Goal: Information Seeking & Learning: Check status

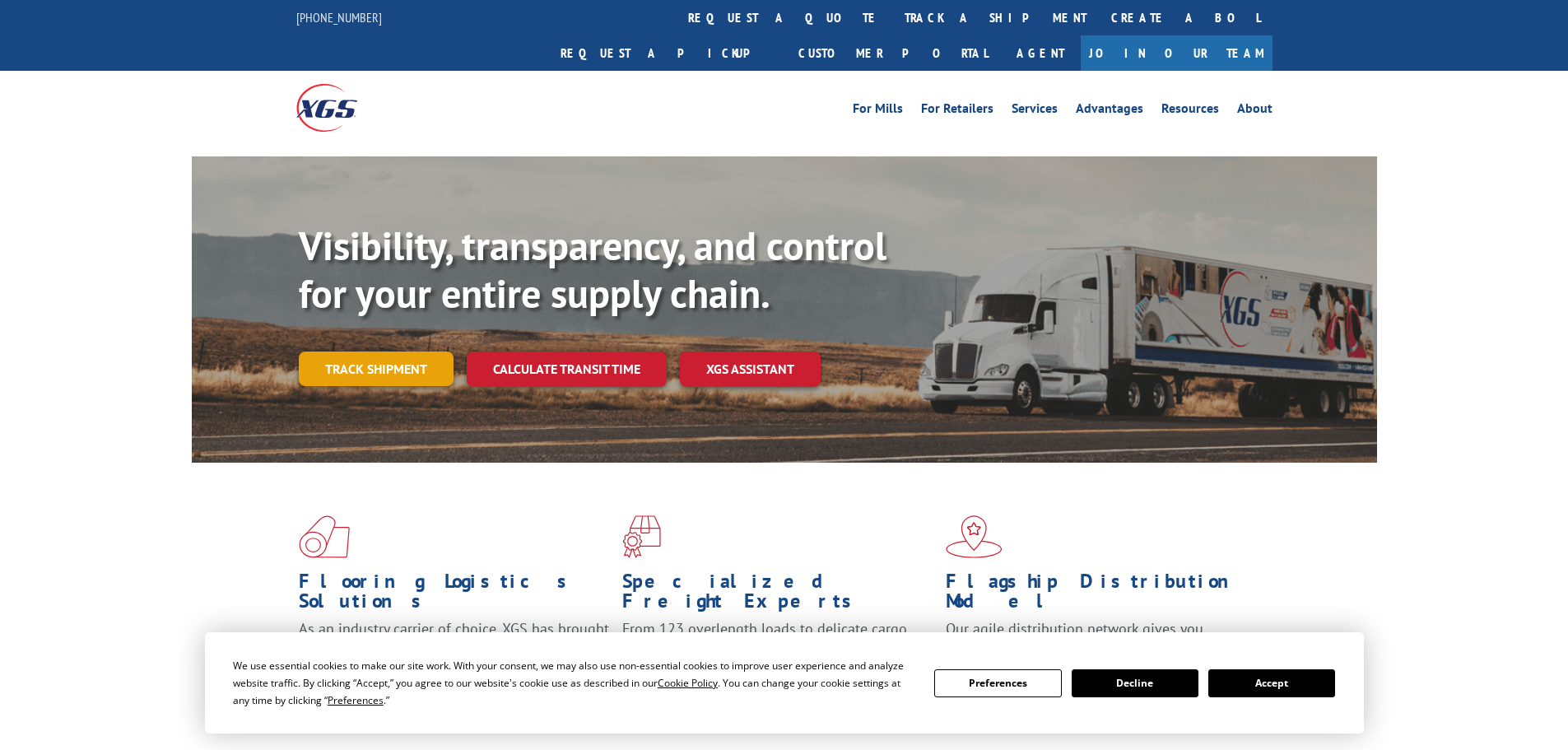
click at [341, 351] on link "Track shipment" at bounding box center [377, 369] width 155 height 35
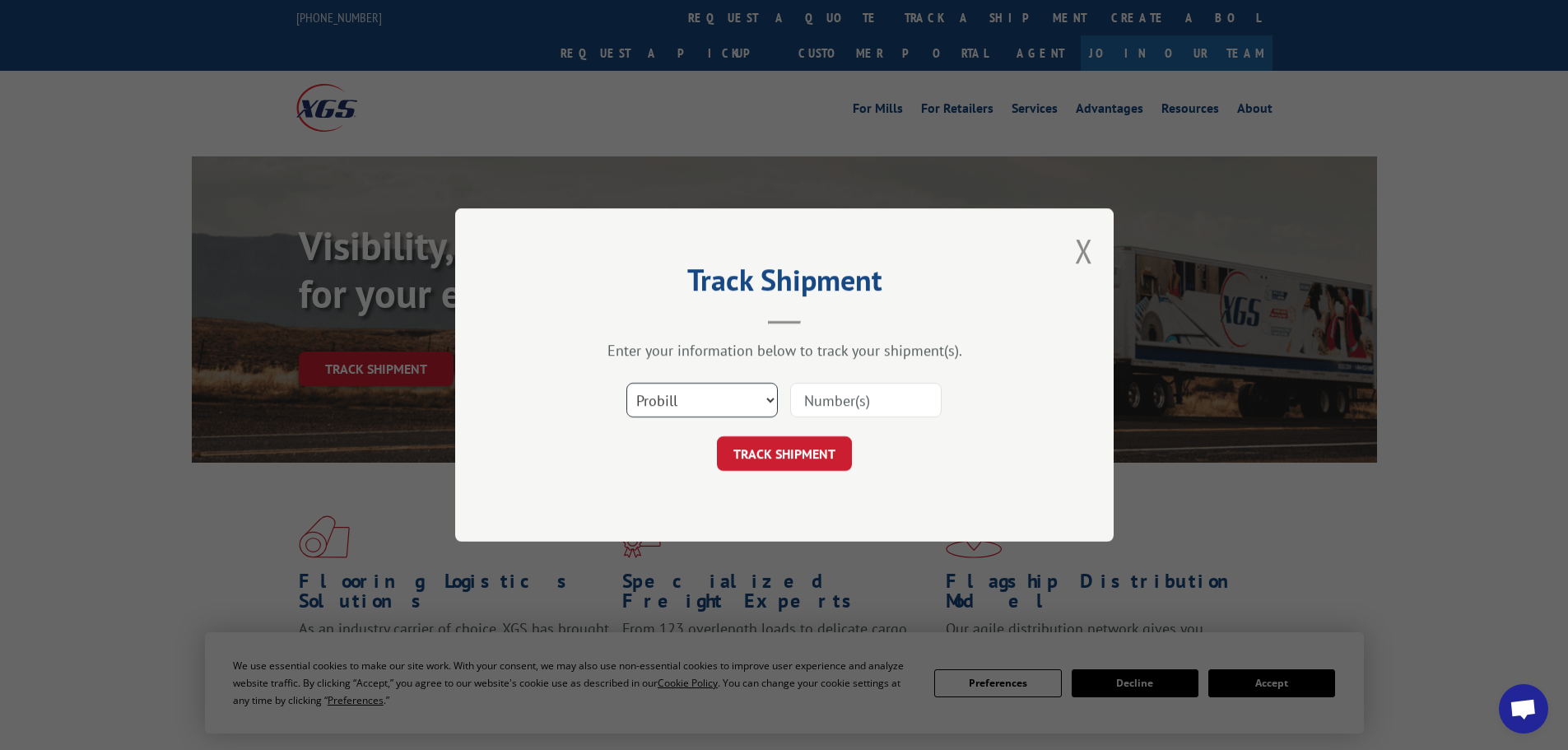
drag, startPoint x: 661, startPoint y: 418, endPoint x: 659, endPoint y: 406, distance: 12.2
click at [661, 418] on select "Select category... Probill BOL PO" at bounding box center [703, 400] width 152 height 35
select select "bol"
click at [627, 383] on select "Select category... Probill BOL PO" at bounding box center [703, 400] width 152 height 35
click at [852, 407] on input at bounding box center [865, 400] width 152 height 35
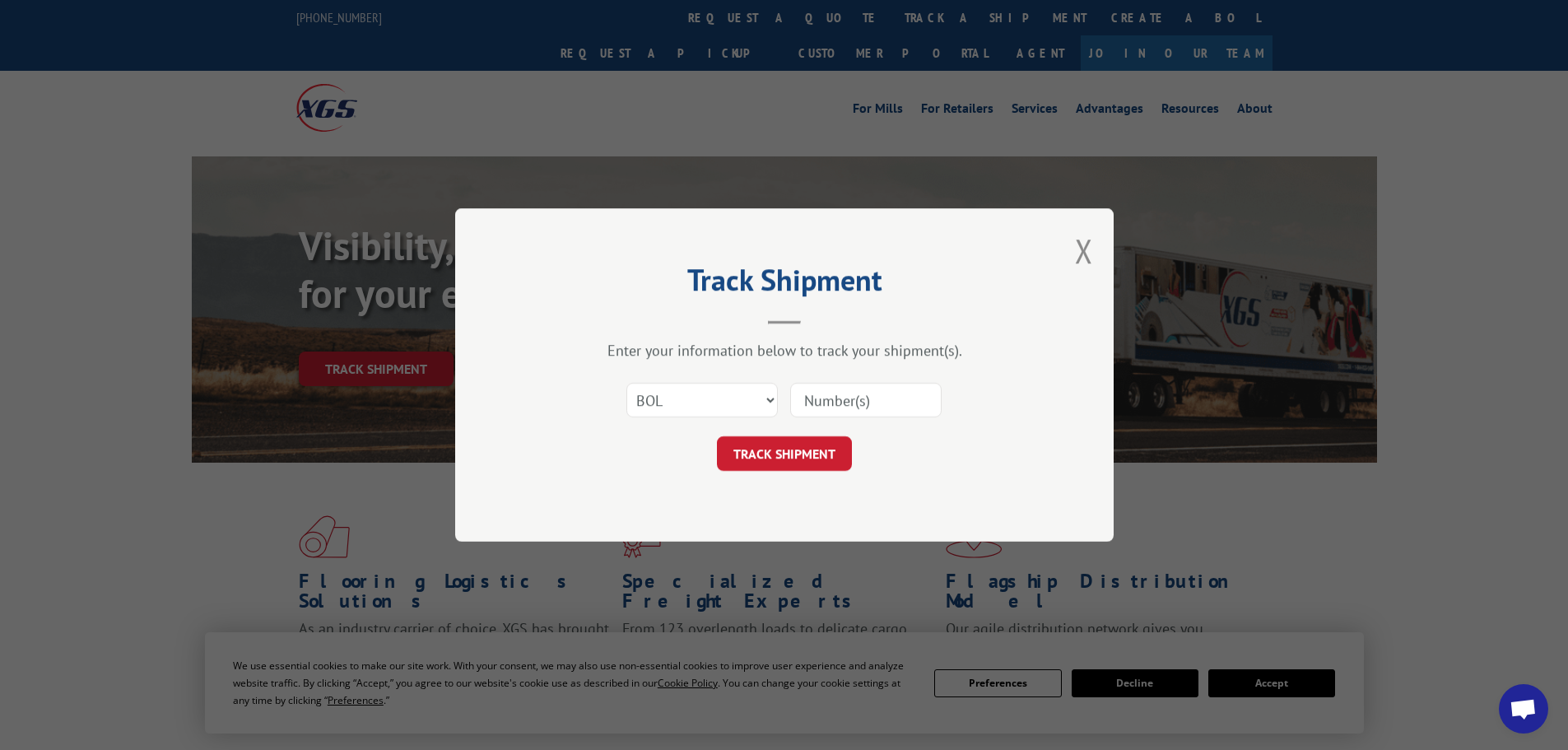
paste input "6013215"
type input "6013215"
click at [812, 442] on button "TRACK SHIPMENT" at bounding box center [784, 453] width 135 height 35
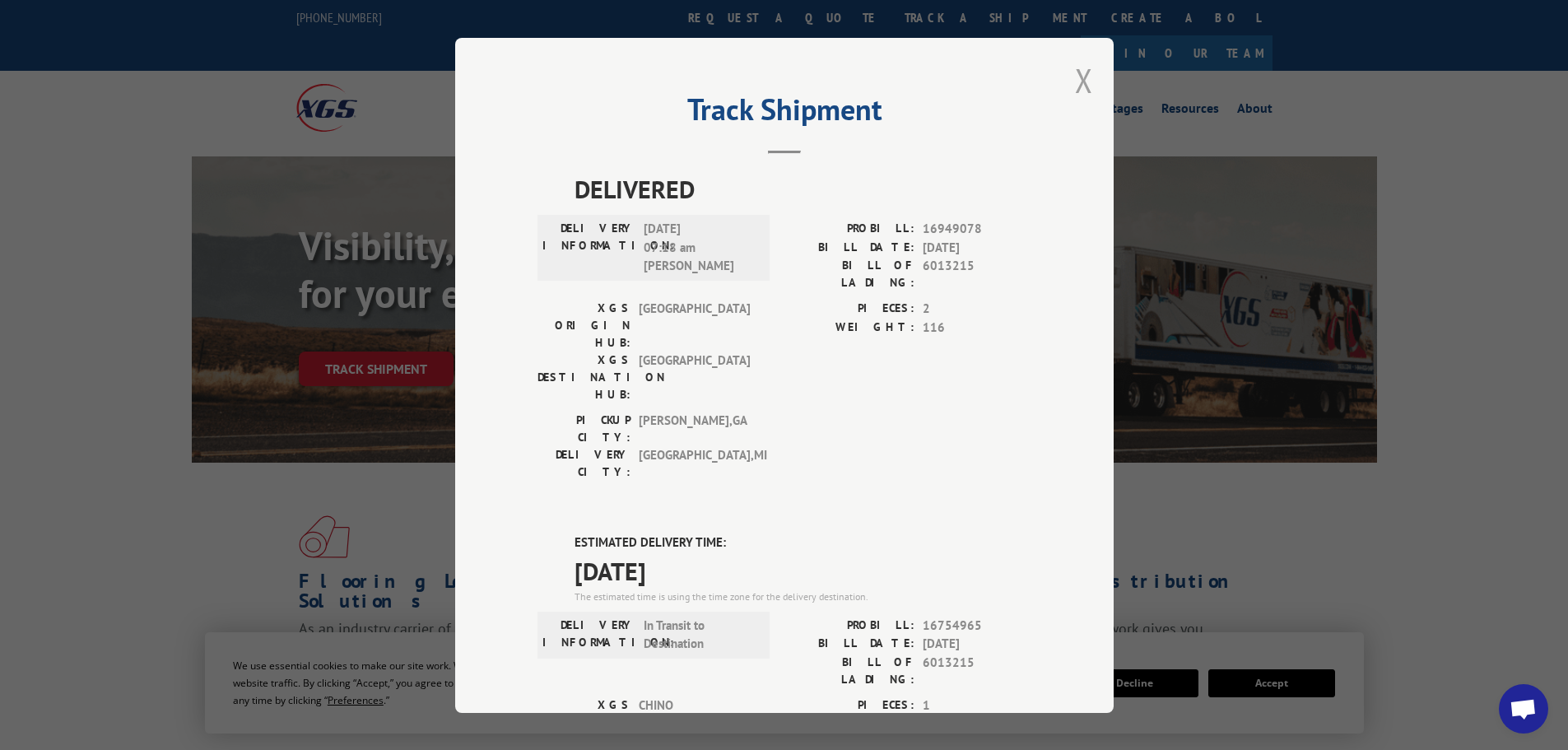
click at [1077, 78] on button "Close modal" at bounding box center [1083, 80] width 18 height 44
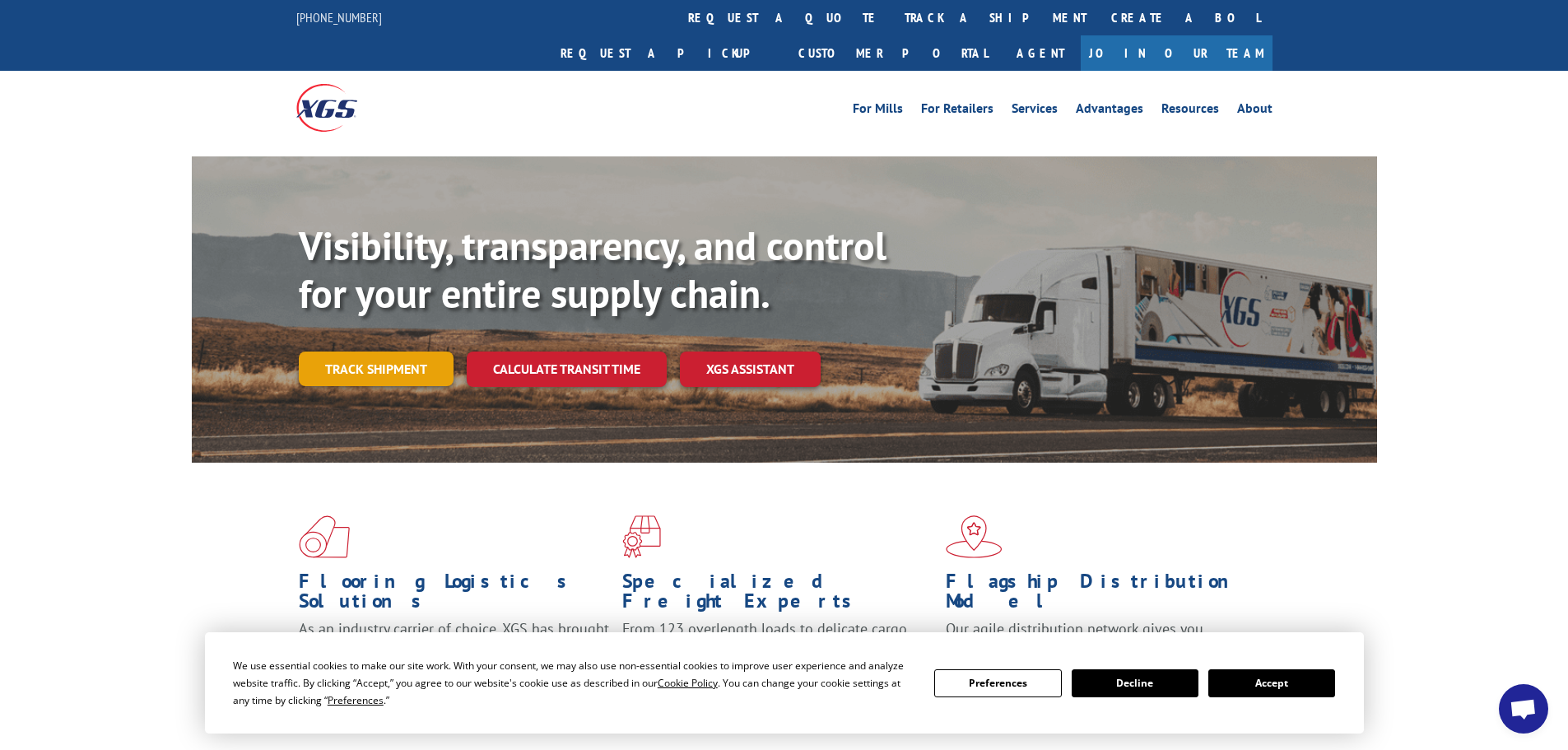
click at [362, 351] on link "Track shipment" at bounding box center [377, 369] width 155 height 35
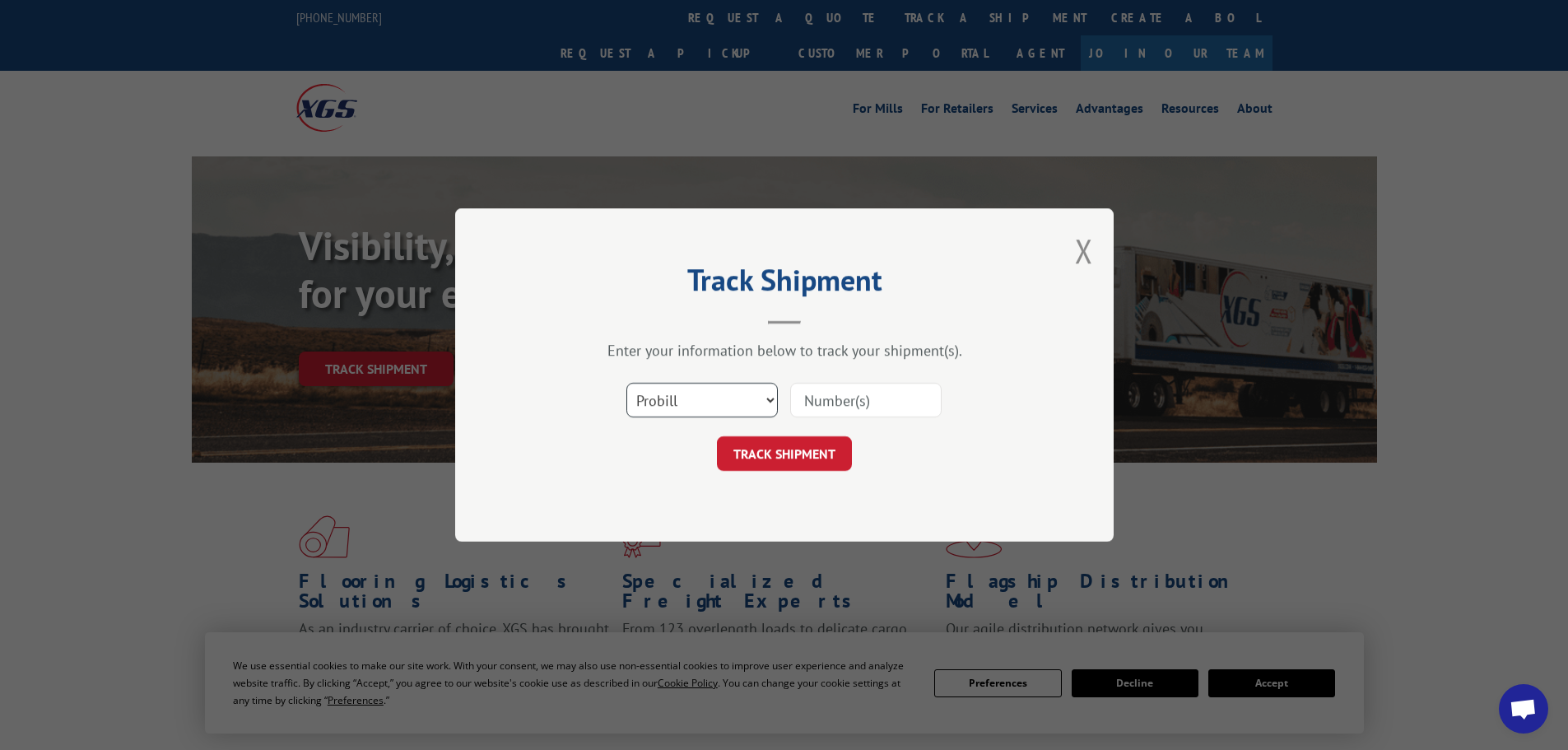
click at [673, 408] on select "Select category... Probill BOL PO" at bounding box center [703, 400] width 152 height 35
select select "bol"
click at [627, 383] on select "Select category... Probill BOL PO" at bounding box center [703, 400] width 152 height 35
click at [823, 403] on input at bounding box center [865, 400] width 152 height 35
paste input "6013348"
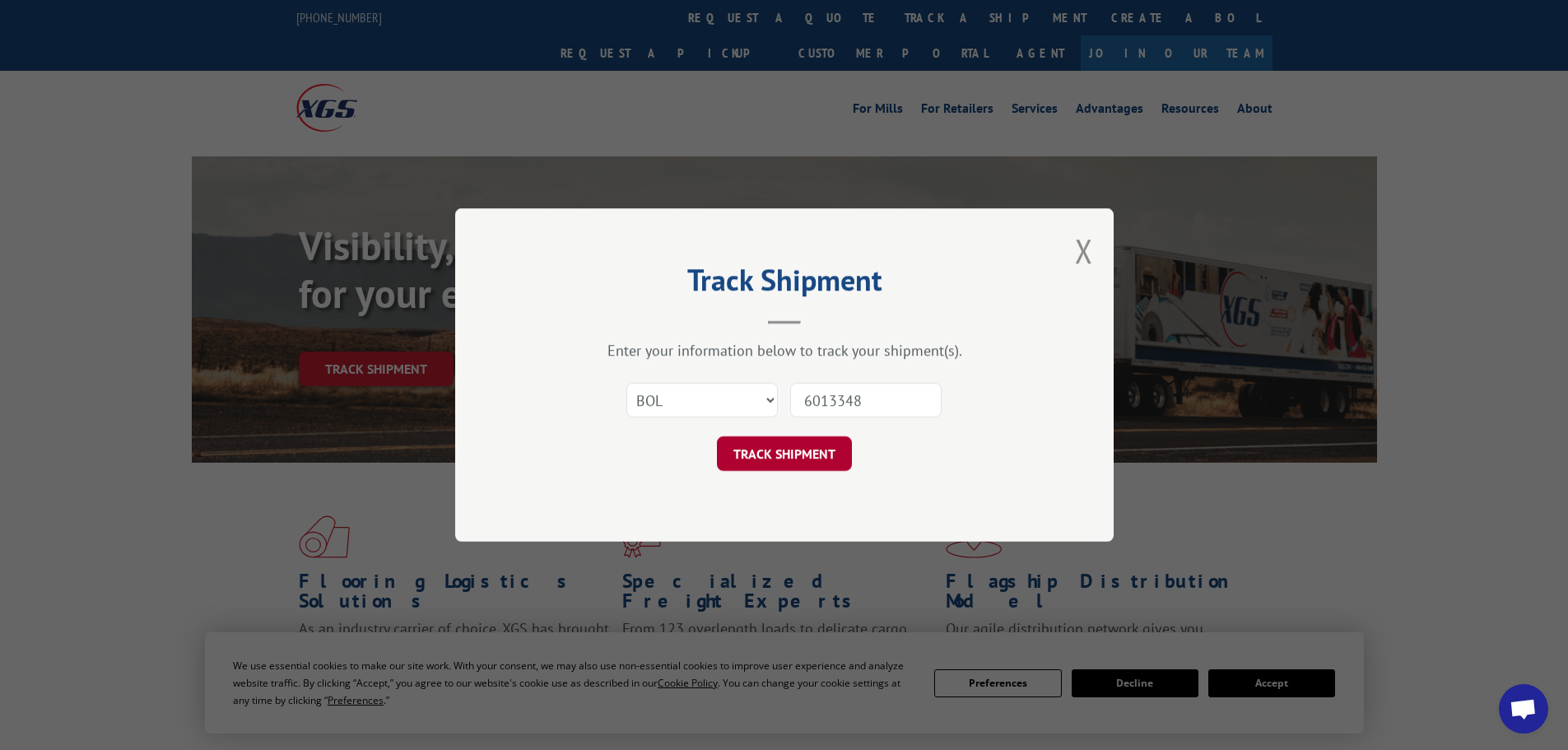
type input "6013348"
click at [816, 443] on button "TRACK SHIPMENT" at bounding box center [784, 453] width 135 height 35
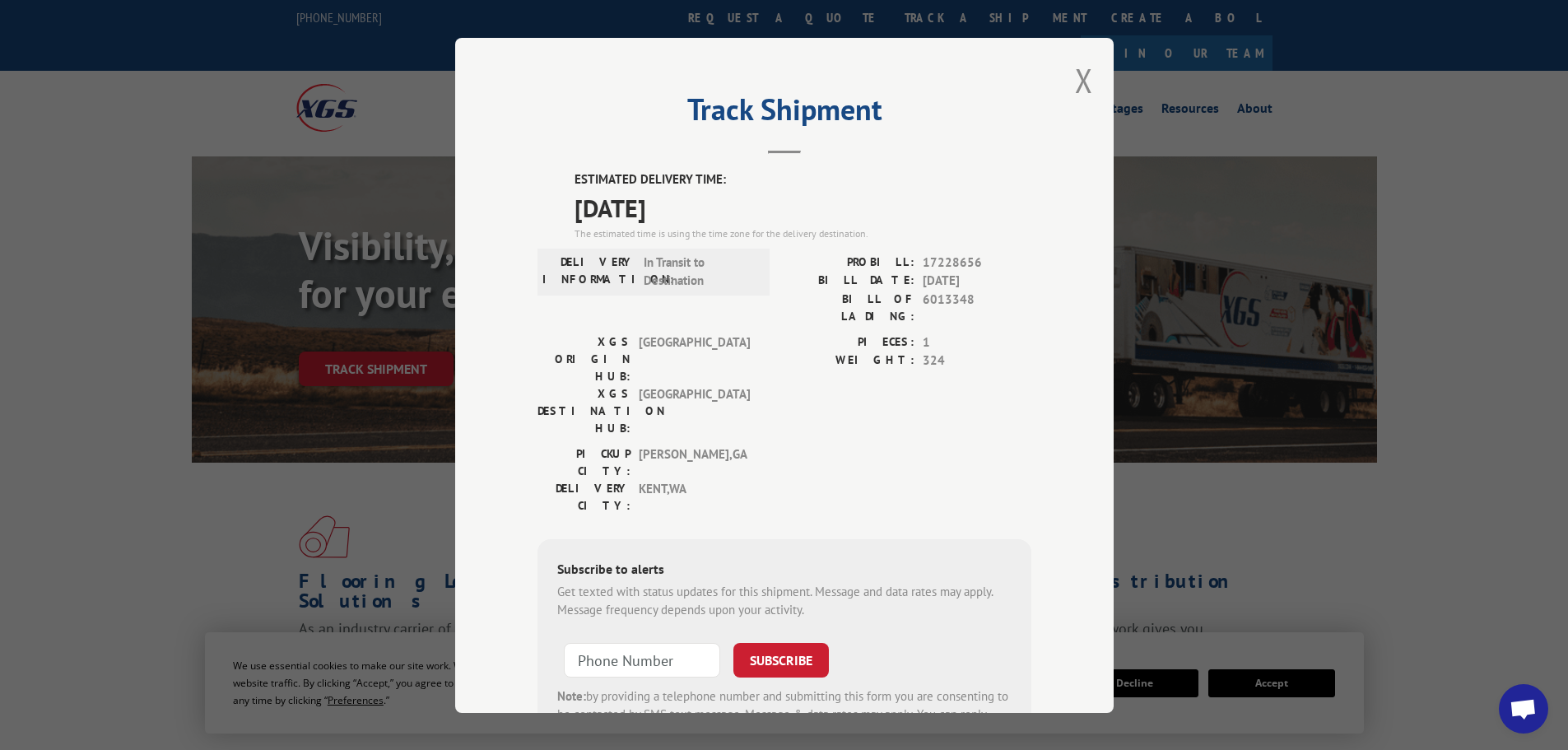
drag, startPoint x: 705, startPoint y: 213, endPoint x: 547, endPoint y: 205, distance: 158.2
click at [547, 205] on div "ESTIMATED DELIVERY TIME: [DATE] The estimated time is using the time zone for t…" at bounding box center [784, 466] width 494 height 592
copy span "[DATE]"
